Goal: Task Accomplishment & Management: Manage account settings

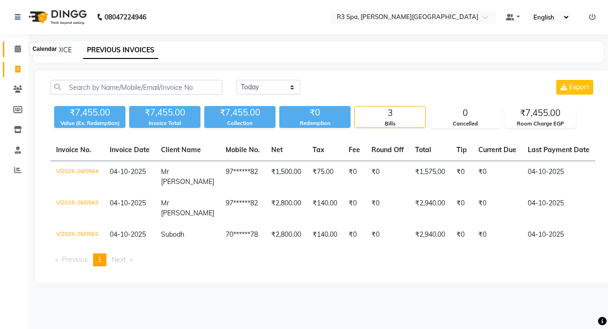
click at [16, 46] on icon at bounding box center [18, 48] width 6 height 7
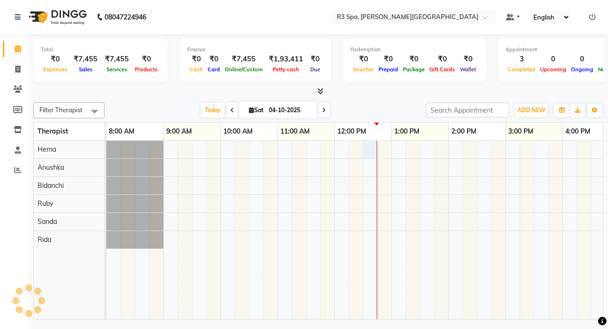
click at [369, 149] on div at bounding box center [505, 230] width 798 height 178
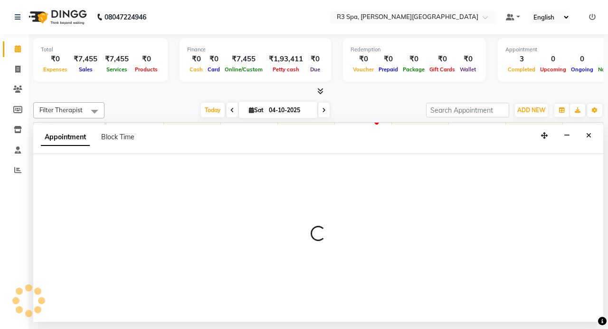
select select "70215"
select select "750"
select select "tentative"
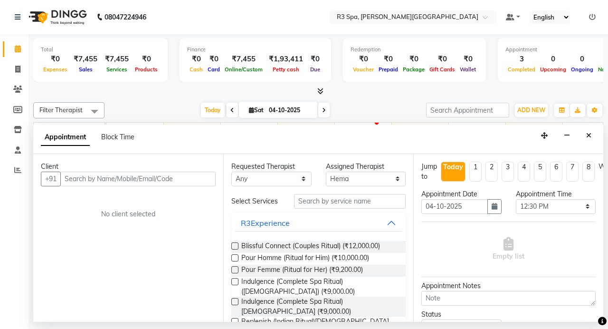
click at [124, 179] on input "text" at bounding box center [137, 178] width 155 height 15
type input "7506909577"
click at [190, 176] on span "Add Client" at bounding box center [196, 178] width 32 height 9
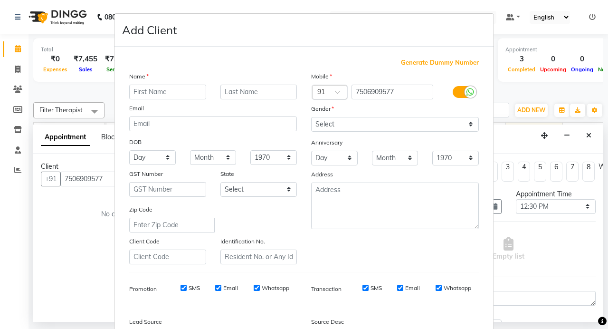
click at [156, 97] on input "text" at bounding box center [167, 92] width 77 height 15
type input "[PERSON_NAME]"
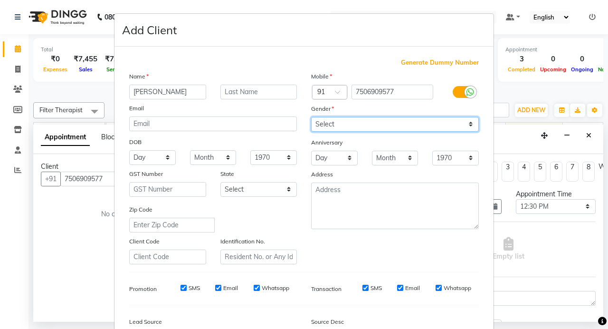
click at [467, 121] on select "Select [DEMOGRAPHIC_DATA] [DEMOGRAPHIC_DATA] Other Prefer Not To Say" at bounding box center [395, 124] width 168 height 15
select select "[DEMOGRAPHIC_DATA]"
click at [311, 117] on select "Select [DEMOGRAPHIC_DATA] [DEMOGRAPHIC_DATA] Other Prefer Not To Say" at bounding box center [395, 124] width 168 height 15
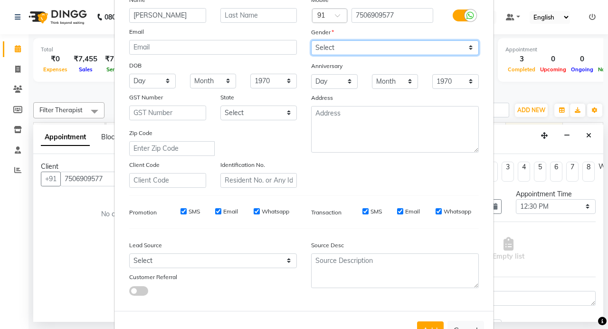
scroll to position [110, 0]
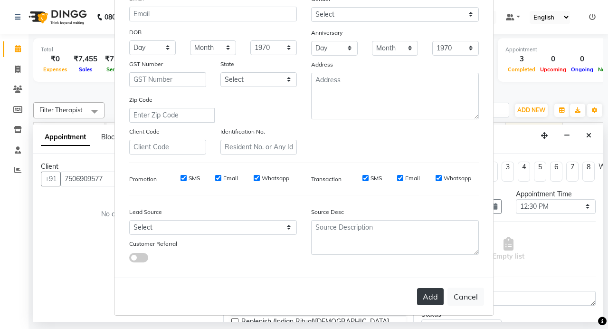
click at [419, 296] on button "Add" at bounding box center [430, 296] width 27 height 17
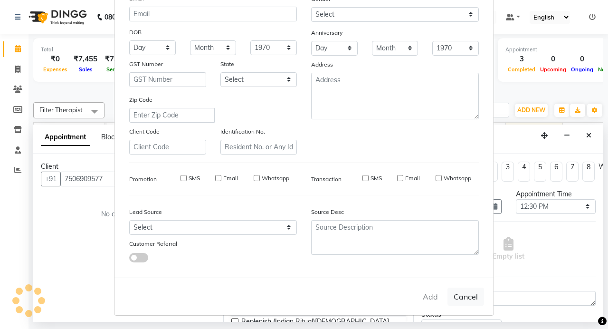
type input "75******77"
select select
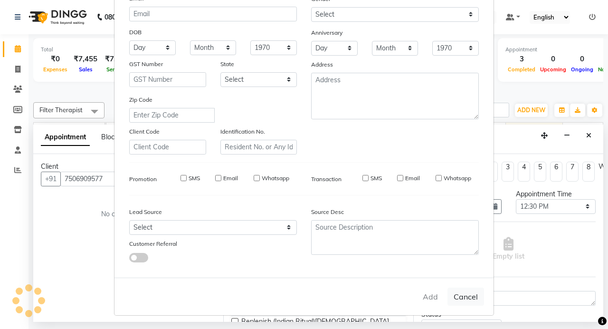
select select
checkbox input "false"
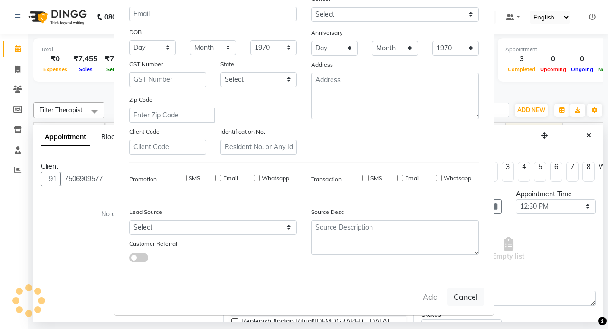
checkbox input "false"
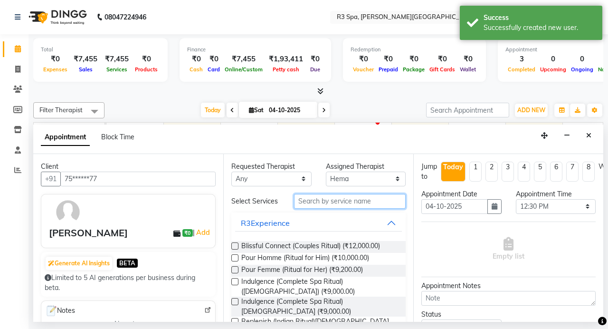
click at [316, 205] on input "text" at bounding box center [350, 201] width 112 height 15
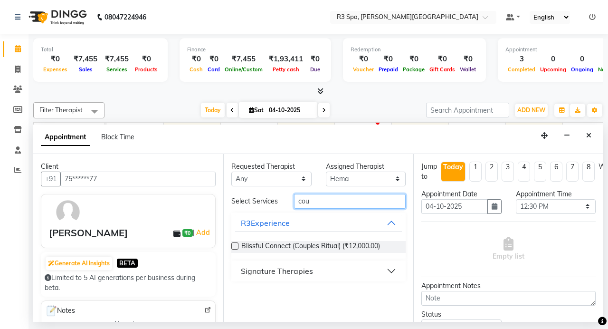
type input "cou"
click at [319, 269] on button "Signature Therapies" at bounding box center [318, 270] width 167 height 17
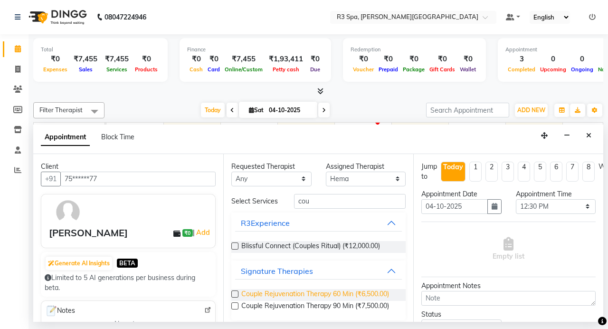
click at [309, 289] on span "Couple Rejuvenation Therapy 60 Min (₹6,500.00)" at bounding box center [315, 295] width 148 height 12
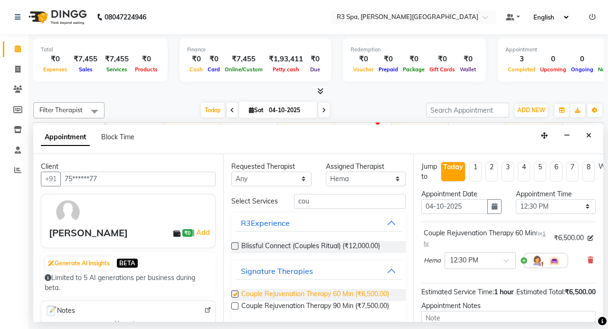
checkbox input "false"
click at [524, 260] on div at bounding box center [545, 260] width 45 height 15
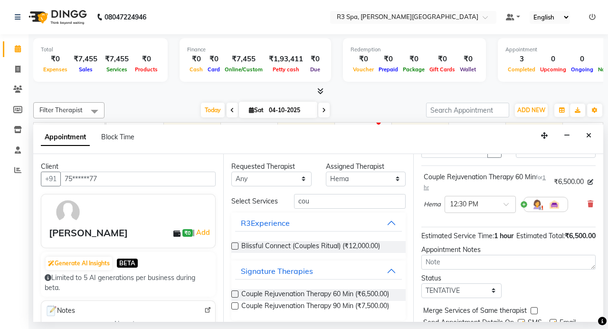
scroll to position [109, 0]
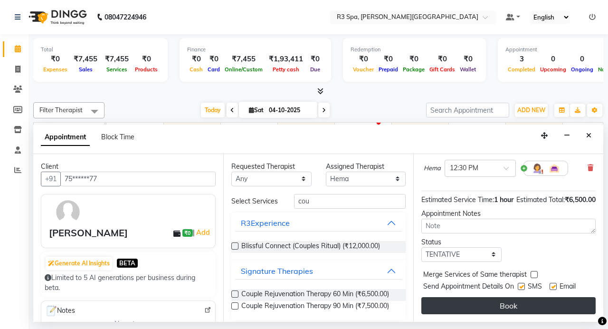
click at [505, 300] on button "Book" at bounding box center [508, 305] width 174 height 17
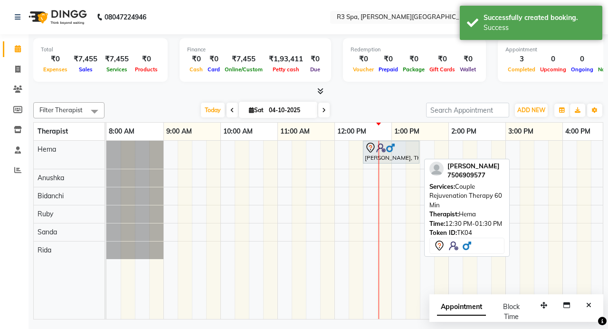
click at [395, 149] on img at bounding box center [390, 147] width 9 height 9
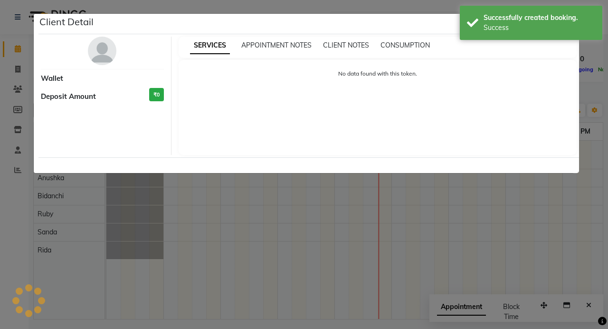
select select "7"
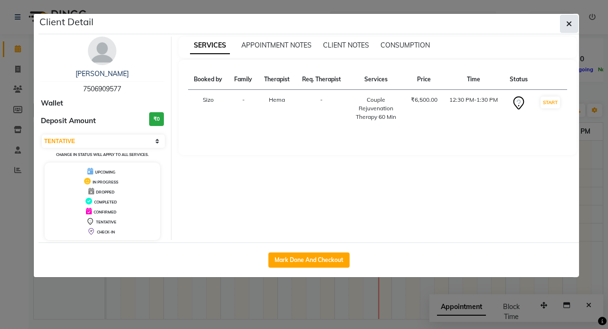
click at [564, 23] on button "button" at bounding box center [569, 24] width 18 height 18
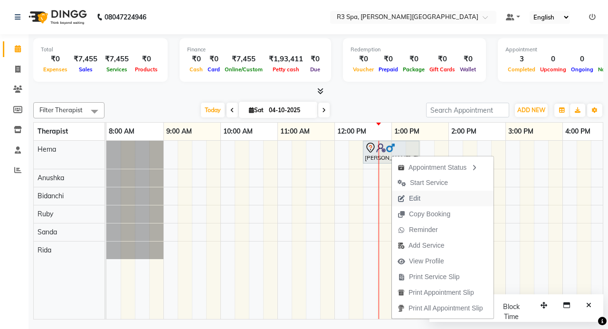
click at [434, 198] on button "Edit" at bounding box center [443, 198] width 102 height 16
select select "tentative"
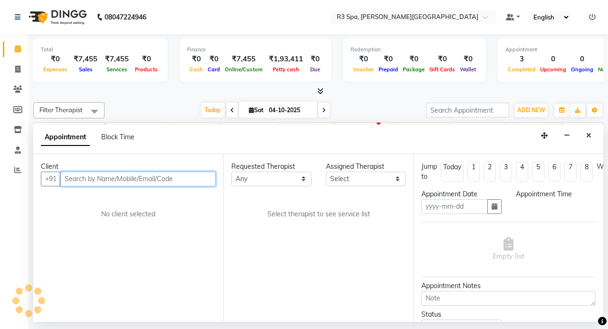
type input "04-10-2025"
select select "70215"
select select "750"
select select "3906"
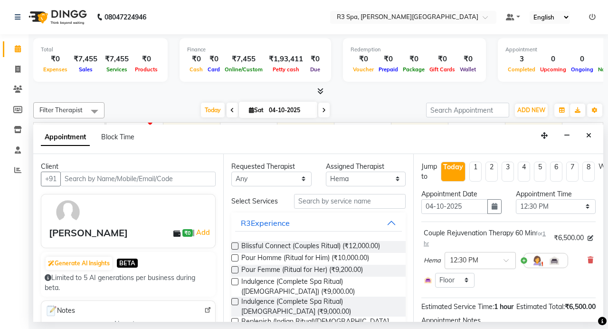
click at [524, 263] on div at bounding box center [545, 260] width 45 height 15
click at [524, 256] on div at bounding box center [545, 260] width 45 height 15
click at [537, 256] on img at bounding box center [536, 259] width 11 height 11
click at [485, 281] on span at bounding box center [481, 282] width 19 height 18
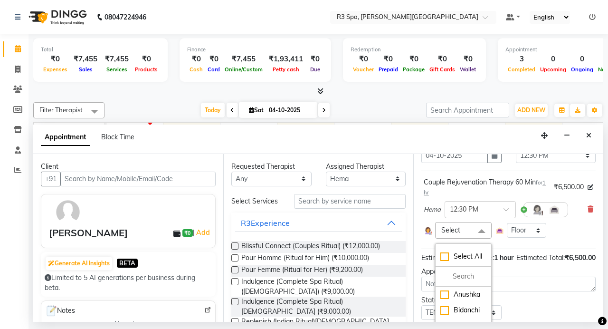
scroll to position [102, 0]
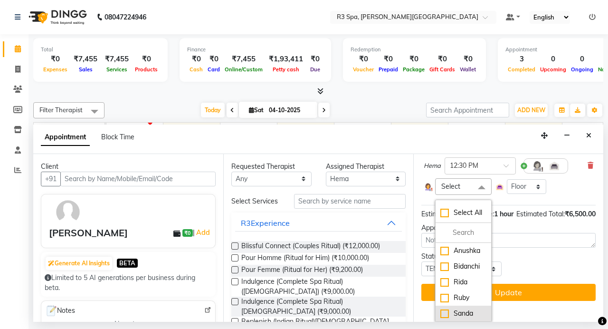
click at [467, 308] on div "Sanda" at bounding box center [463, 313] width 46 height 10
checkbox input "true"
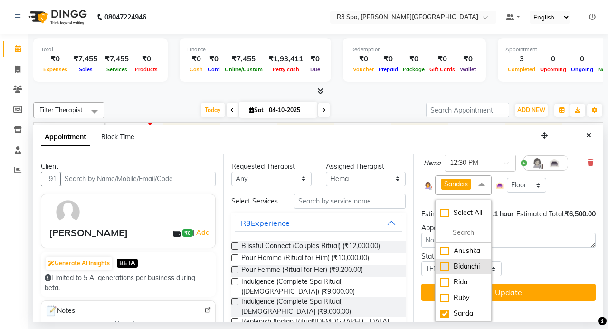
scroll to position [104, 0]
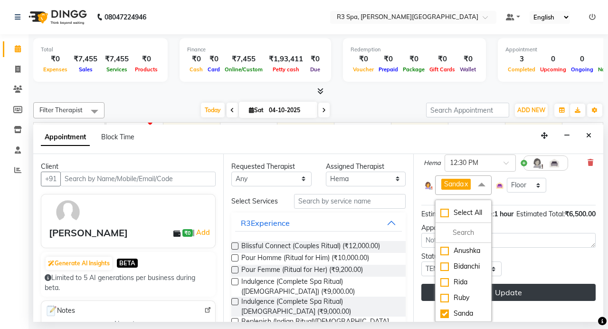
click at [524, 292] on button "Update" at bounding box center [508, 291] width 174 height 17
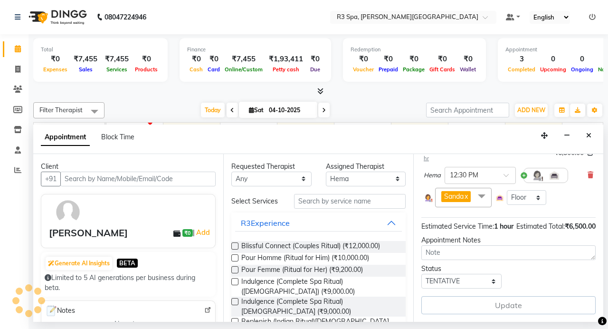
scroll to position [102, 0]
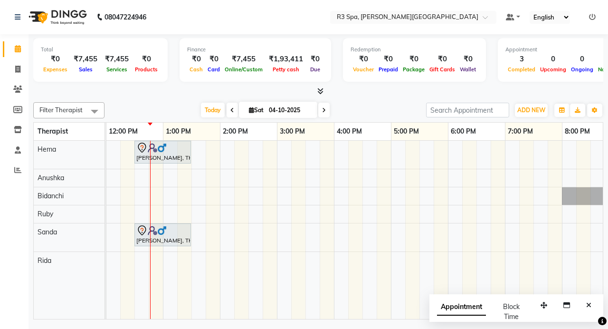
click at [151, 180] on div "[PERSON_NAME], TK04, 12:30 PM-01:30 PM, Couple Rejuvenation Therapy 60 Min [PER…" at bounding box center [277, 230] width 798 height 178
select select "71313"
select select "765"
select select "tentative"
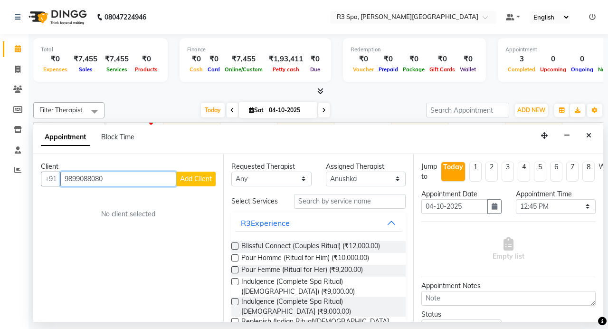
type input "9899088080"
click at [210, 176] on span "Add Client" at bounding box center [196, 178] width 32 height 9
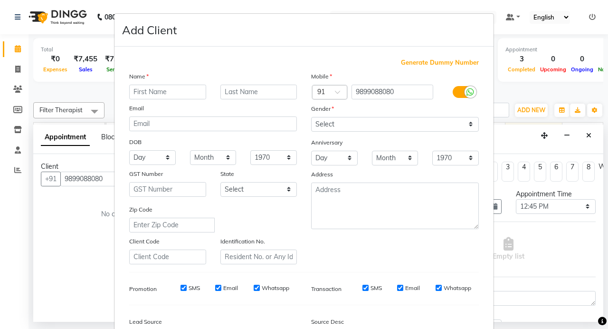
click at [171, 93] on input "text" at bounding box center [167, 92] width 77 height 15
type input "[PERSON_NAME]"
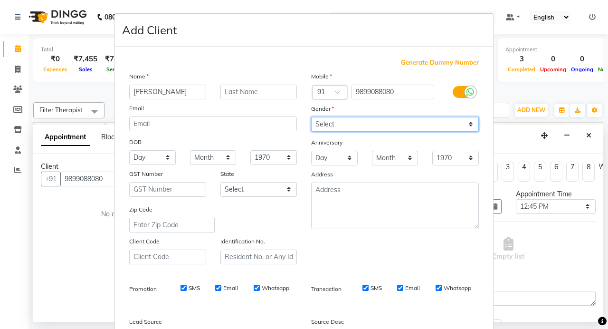
click at [472, 124] on select "Select [DEMOGRAPHIC_DATA] [DEMOGRAPHIC_DATA] Other Prefer Not To Say" at bounding box center [395, 124] width 168 height 15
select select "[DEMOGRAPHIC_DATA]"
click at [311, 117] on select "Select [DEMOGRAPHIC_DATA] [DEMOGRAPHIC_DATA] Other Prefer Not To Say" at bounding box center [395, 124] width 168 height 15
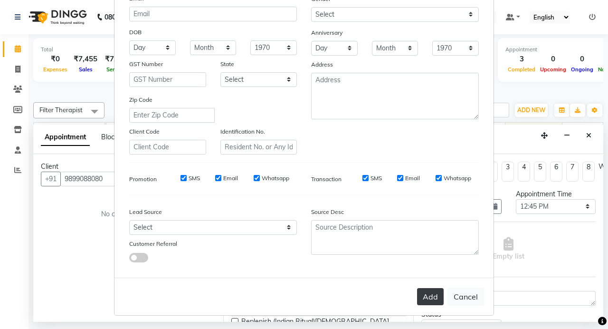
click at [429, 293] on button "Add" at bounding box center [430, 296] width 27 height 17
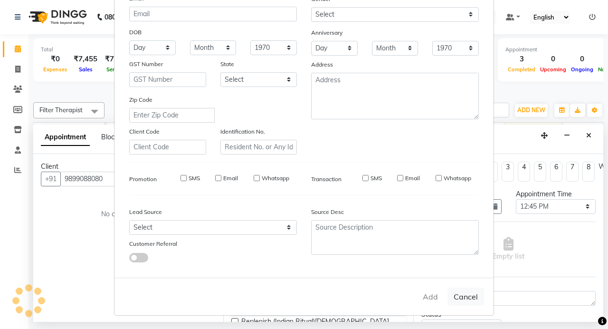
type input "98******80"
select select
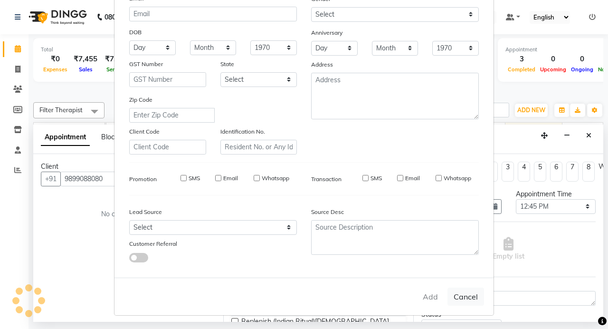
select select
checkbox input "false"
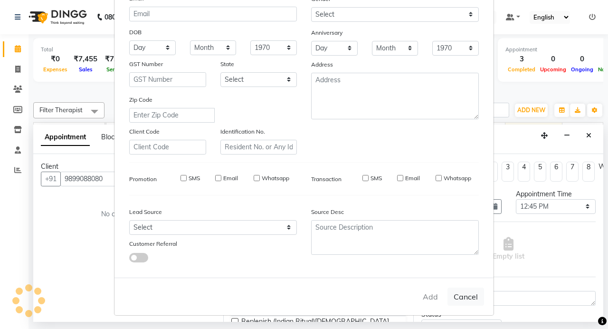
checkbox input "false"
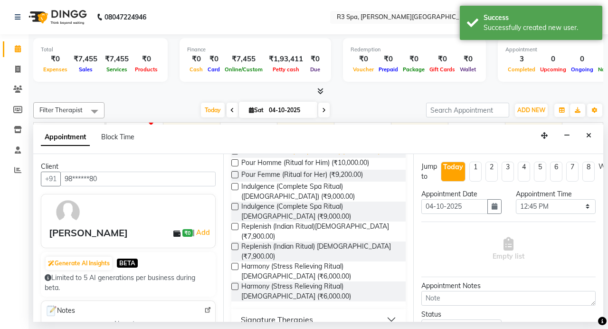
scroll to position [178, 0]
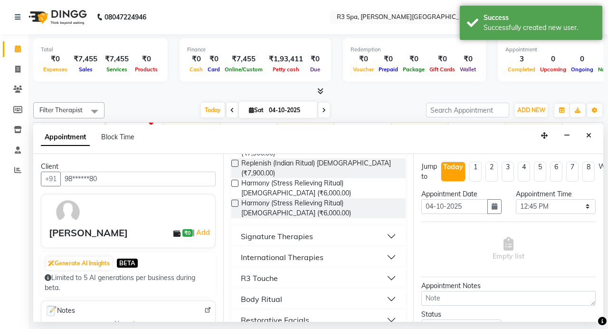
click at [336, 227] on button "Signature Therapies" at bounding box center [318, 235] width 167 height 17
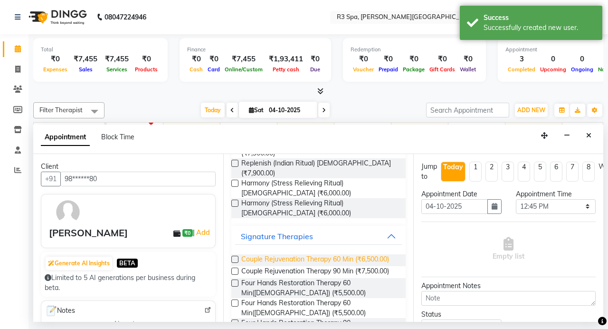
click at [305, 254] on span "Couple Rejuvenation Therapy 60 Min (₹6,500.00)" at bounding box center [315, 260] width 148 height 12
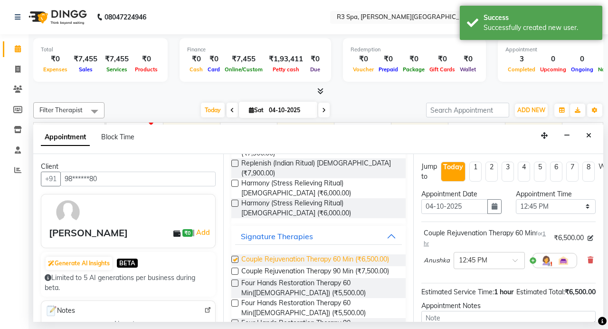
checkbox input "false"
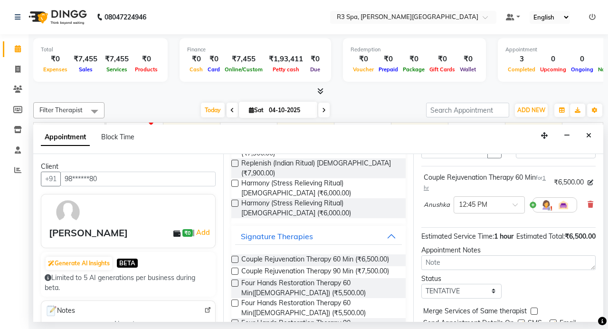
scroll to position [109, 0]
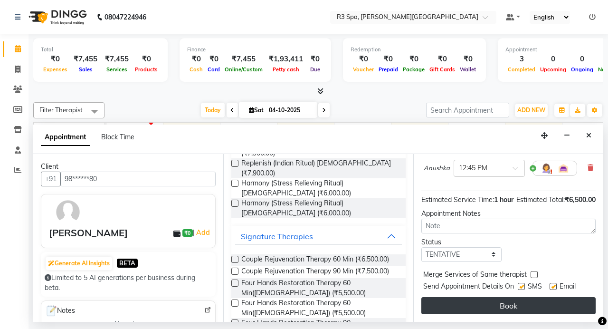
click at [489, 297] on button "Book" at bounding box center [508, 305] width 174 height 17
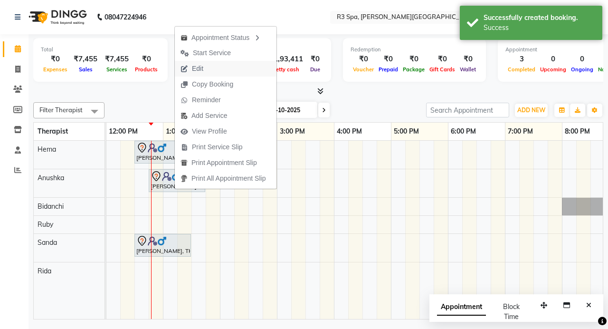
click at [219, 63] on button "Edit" at bounding box center [226, 69] width 102 height 16
select select "tentative"
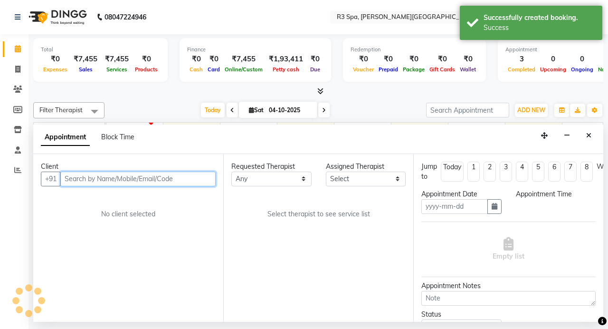
type input "04-10-2025"
select select "765"
select select "71313"
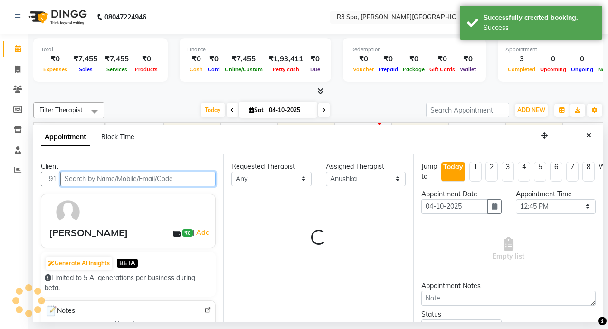
scroll to position [0, 228]
select select "3906"
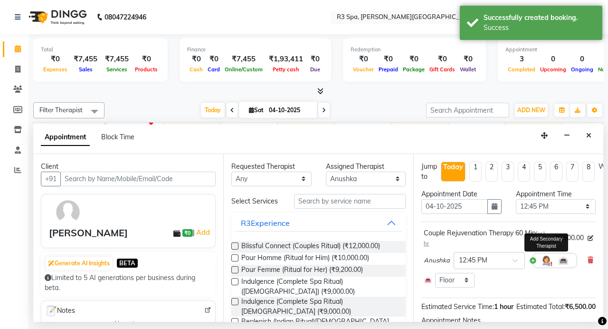
click at [543, 259] on img at bounding box center [545, 259] width 11 height 11
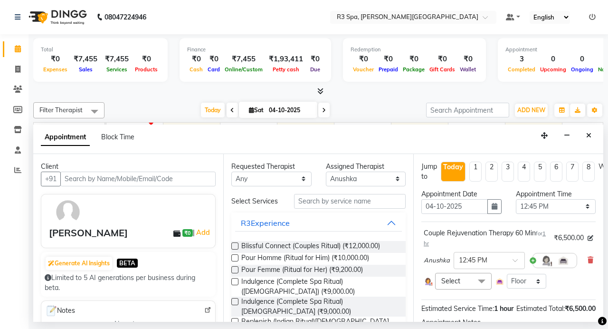
click at [481, 279] on span at bounding box center [481, 282] width 19 height 18
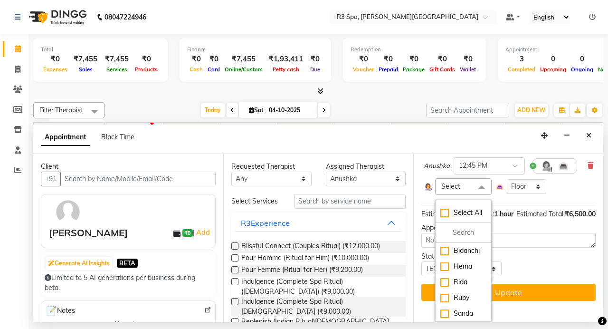
click at [546, 254] on div "Status Select TENTATIVE CONFIRM CHECK-IN UPCOMING" at bounding box center [508, 263] width 188 height 25
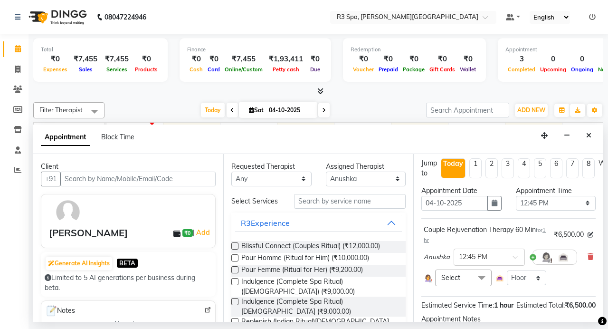
scroll to position [0, 0]
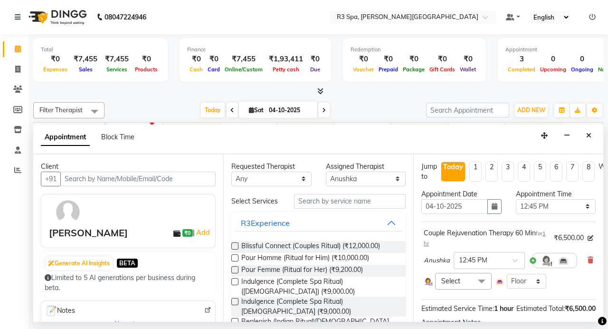
click at [475, 279] on span at bounding box center [481, 282] width 19 height 18
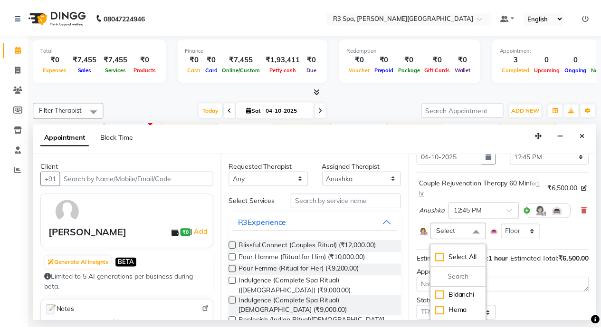
scroll to position [95, 0]
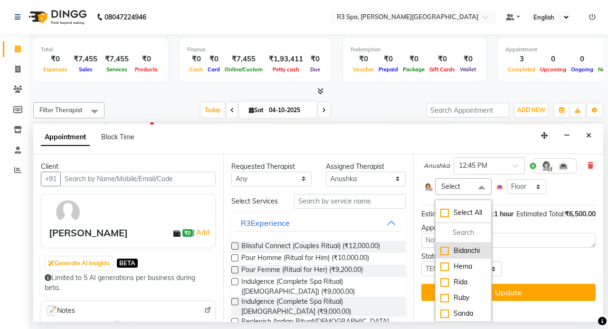
click at [465, 248] on div "Bidanchi" at bounding box center [463, 250] width 46 height 10
checkbox input "true"
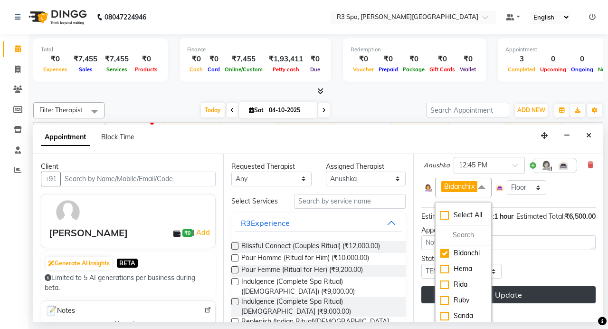
click at [531, 303] on button "Update" at bounding box center [508, 294] width 174 height 17
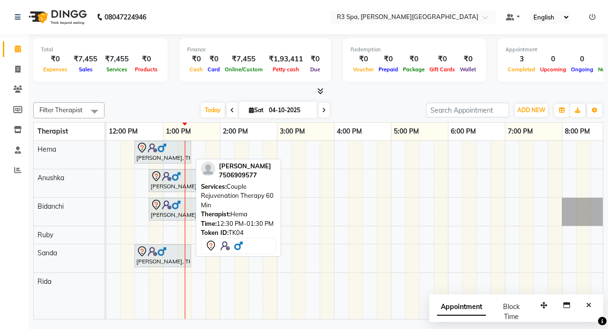
click at [149, 149] on img at bounding box center [152, 147] width 9 height 9
select select "7"
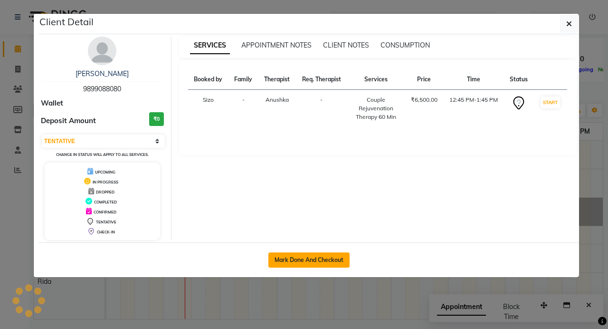
click at [290, 259] on button "Mark Done And Checkout" at bounding box center [308, 259] width 81 height 15
select select "service"
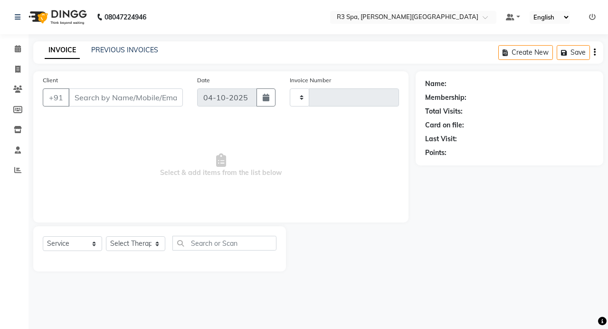
type input "0565"
select select "7789"
select select "71314"
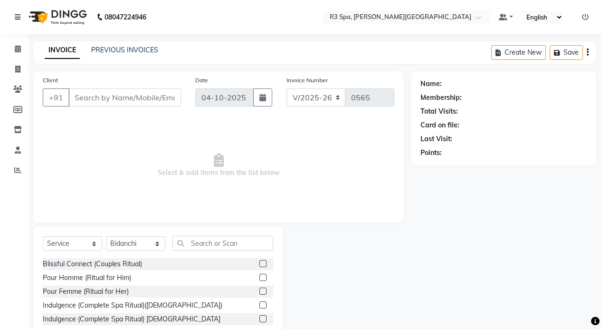
type input "75******77"
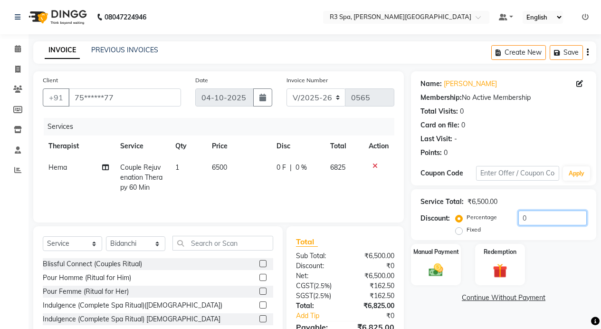
click at [538, 211] on input "0" at bounding box center [552, 217] width 68 height 15
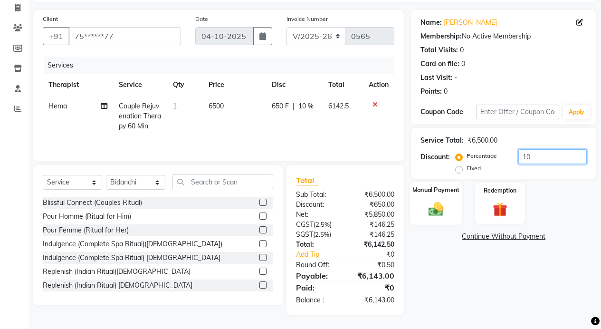
type input "10"
click at [443, 192] on label "Manual Payment" at bounding box center [435, 189] width 47 height 9
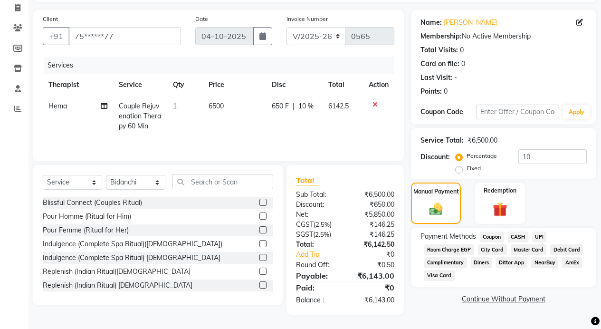
click at [449, 250] on span "Room Charge EGP" at bounding box center [449, 249] width 50 height 11
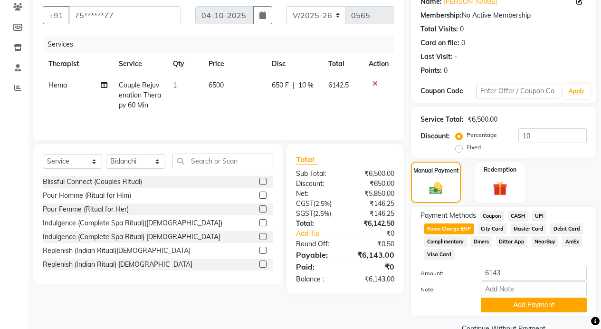
scroll to position [103, 0]
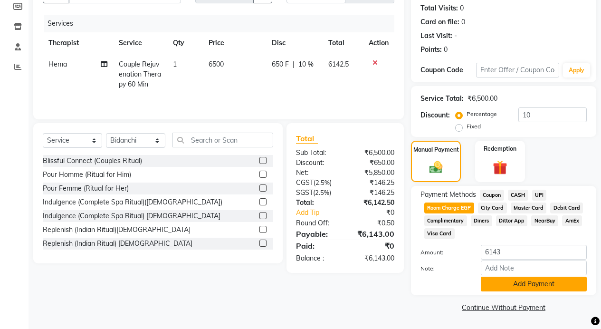
click at [546, 286] on button "Add Payment" at bounding box center [534, 283] width 106 height 15
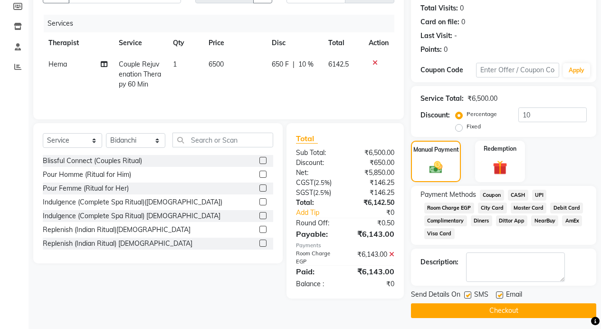
click at [495, 306] on button "Checkout" at bounding box center [503, 310] width 185 height 15
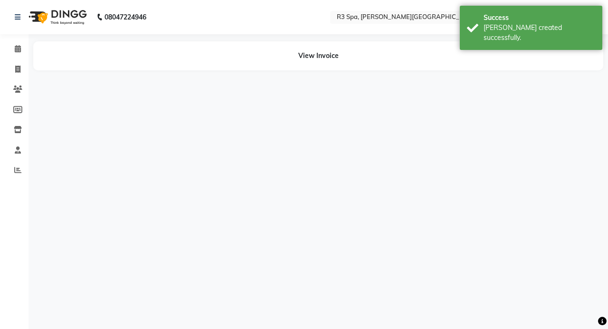
select select "70215"
select select "91747"
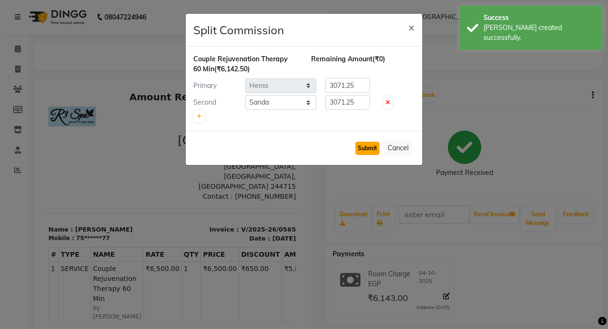
click at [374, 149] on button "Submit" at bounding box center [367, 147] width 24 height 13
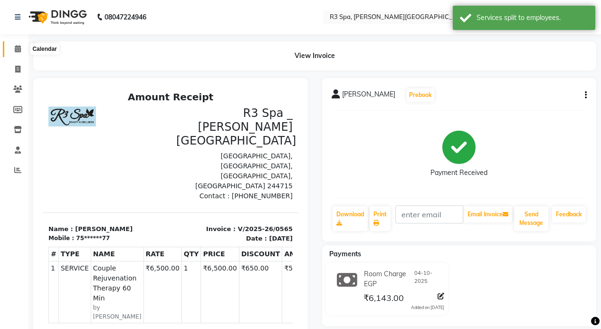
click at [20, 47] on icon at bounding box center [18, 48] width 6 height 7
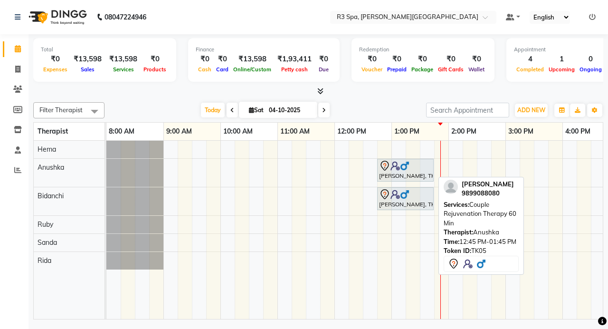
click at [395, 170] on img at bounding box center [394, 165] width 9 height 9
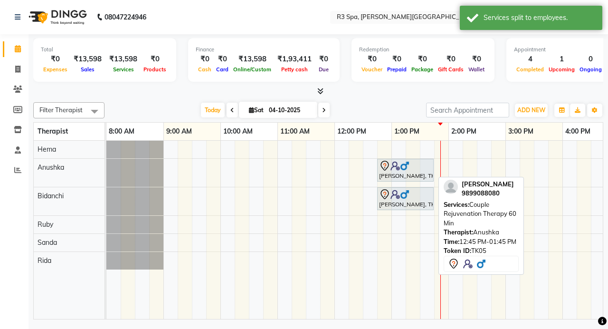
select select "7"
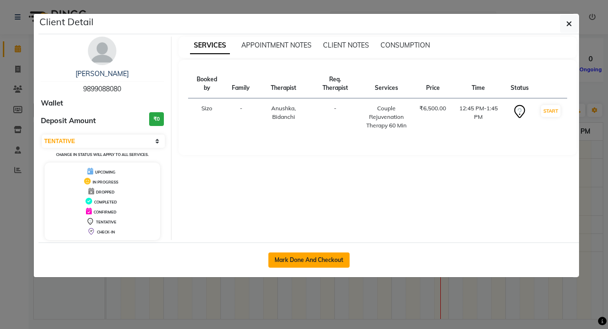
click at [307, 257] on button "Mark Done And Checkout" at bounding box center [308, 259] width 81 height 15
select select "service"
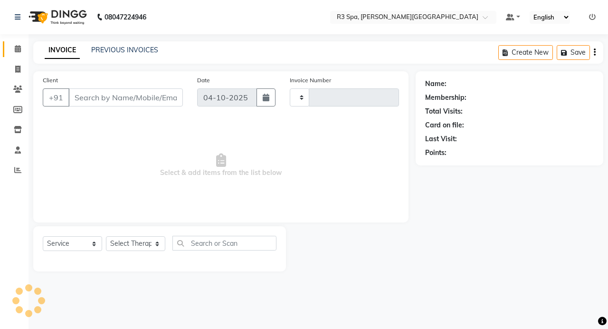
type input "0566"
select select "7789"
type input "98******80"
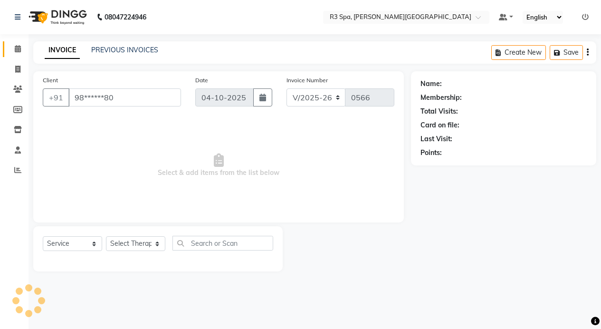
select select "71314"
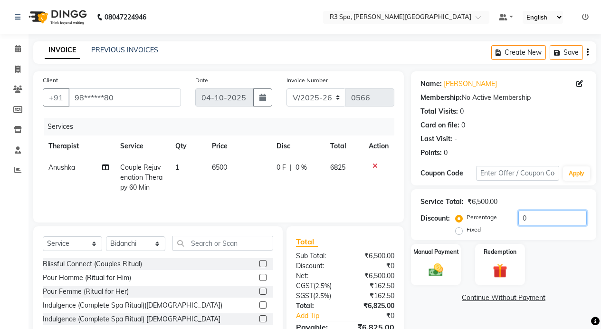
click at [537, 218] on input "0" at bounding box center [552, 217] width 68 height 15
type input "10"
click at [447, 264] on img at bounding box center [436, 269] width 24 height 17
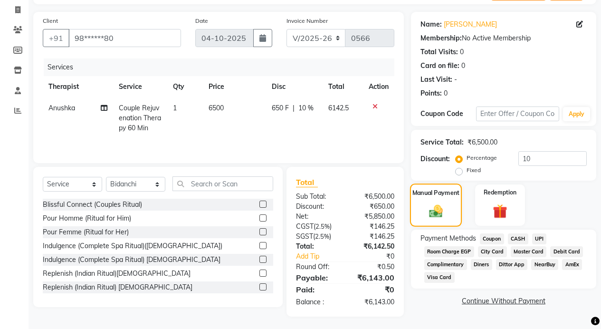
scroll to position [61, 0]
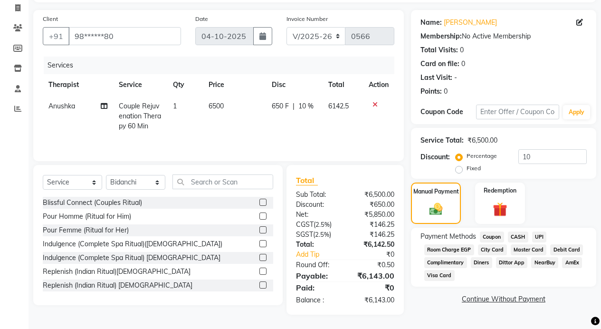
click at [452, 248] on span "Room Charge EGP" at bounding box center [449, 249] width 50 height 11
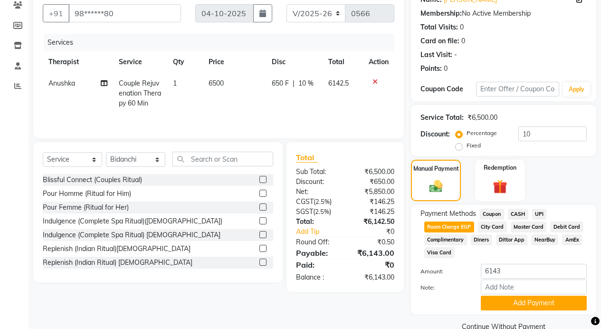
scroll to position [103, 0]
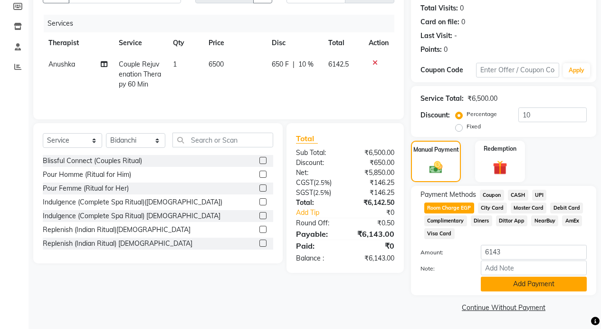
click at [524, 282] on button "Add Payment" at bounding box center [534, 283] width 106 height 15
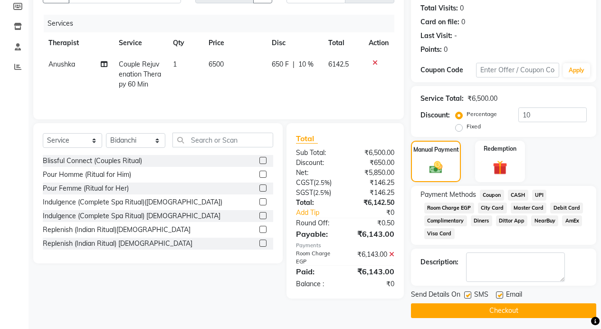
click at [504, 311] on button "Checkout" at bounding box center [503, 310] width 185 height 15
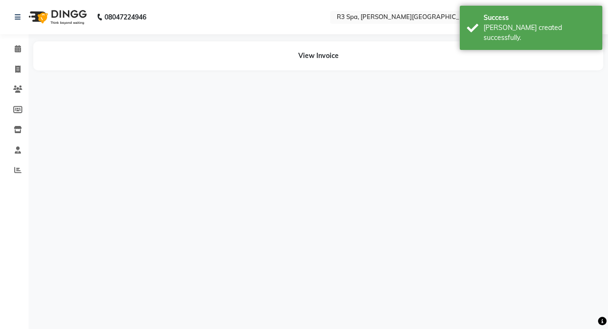
select select "71313"
select select "71314"
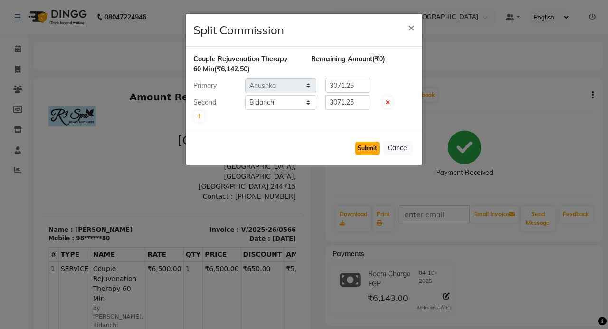
click at [363, 149] on button "Submit" at bounding box center [367, 147] width 24 height 13
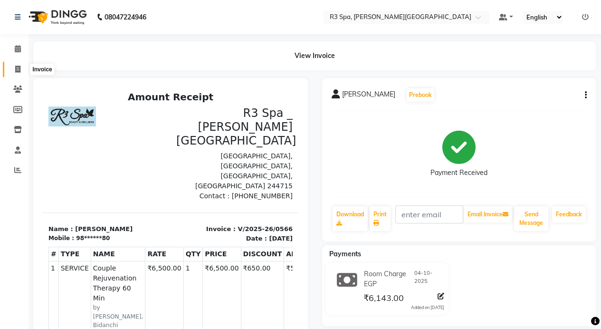
click at [16, 70] on icon at bounding box center [17, 69] width 5 height 7
select select "service"
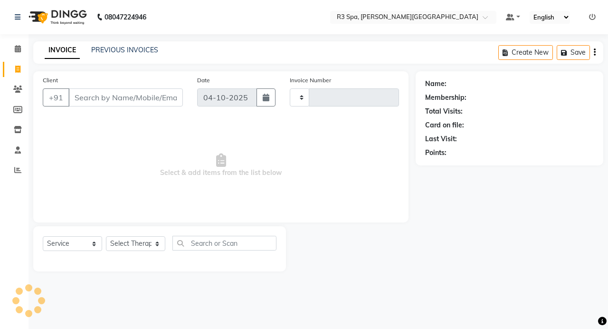
type input "0567"
select select "7789"
click at [124, 51] on link "PREVIOUS INVOICES" at bounding box center [124, 50] width 67 height 9
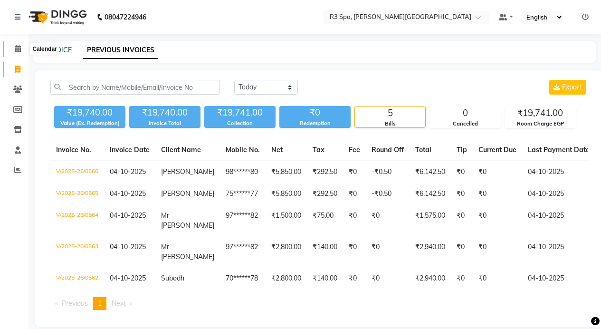
click at [19, 45] on span at bounding box center [17, 49] width 17 height 11
